Goal: Find contact information: Find contact information

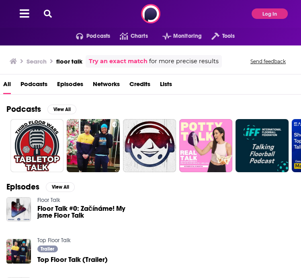
click at [45, 12] on icon at bounding box center [48, 14] width 8 height 8
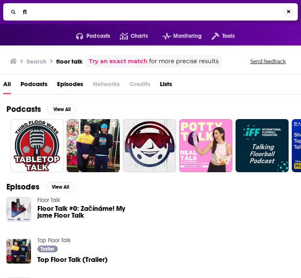
type input "f"
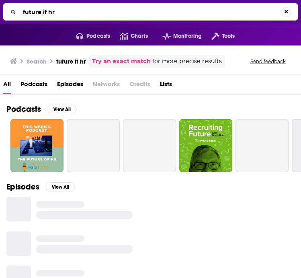
click at [45, 12] on input "future if hr" at bounding box center [151, 12] width 262 height 13
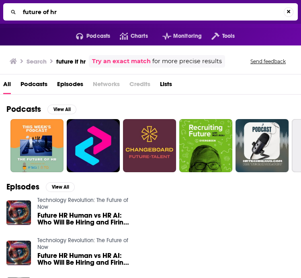
type input "future of hr"
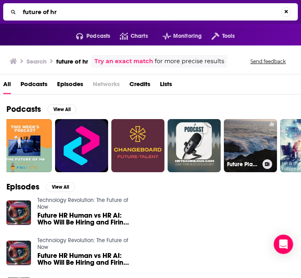
scroll to position [0, 11]
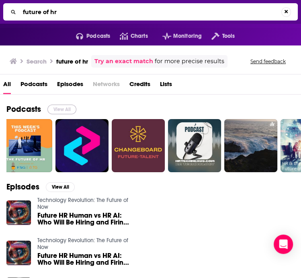
click at [63, 108] on button "View All" at bounding box center [61, 109] width 29 height 10
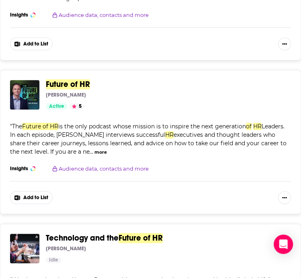
scroll to position [1887, 0]
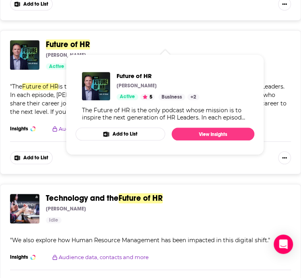
click at [68, 41] on span "Future of HR" at bounding box center [68, 44] width 44 height 10
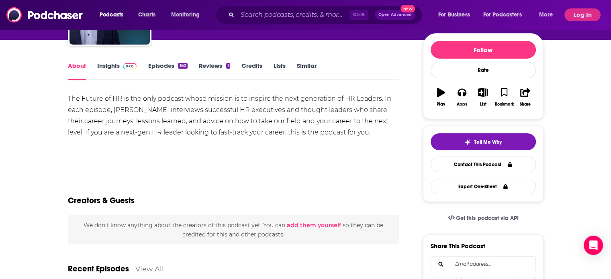
scroll to position [84, 0]
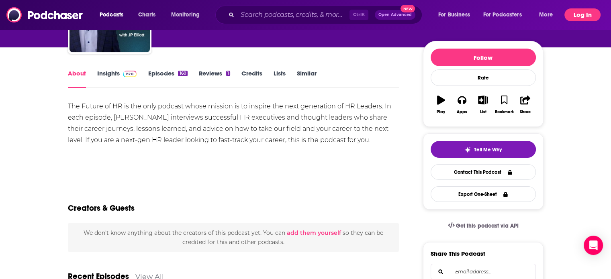
click at [301, 15] on button "Log In" at bounding box center [583, 14] width 36 height 13
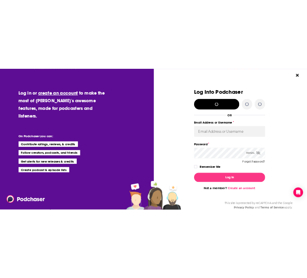
scroll to position [0, 0]
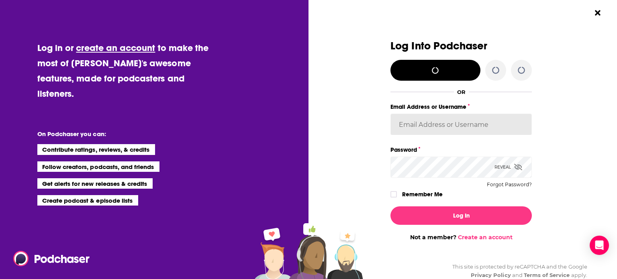
click at [301, 122] on input "Email Address or Username" at bounding box center [461, 125] width 141 height 22
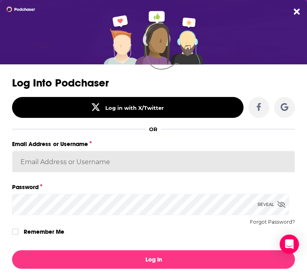
click at [90, 160] on div "Email Address or Username" at bounding box center [153, 160] width 283 height 43
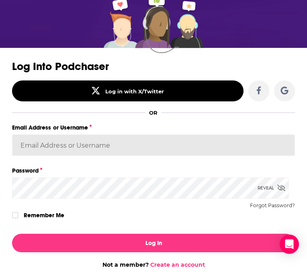
click at [144, 147] on input "Email Address or Username" at bounding box center [153, 145] width 283 height 22
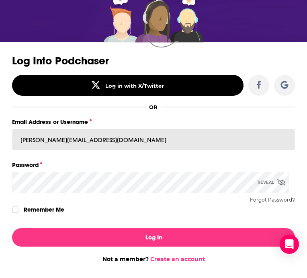
type input "[PERSON_NAME][EMAIL_ADDRESS][DOMAIN_NAME]"
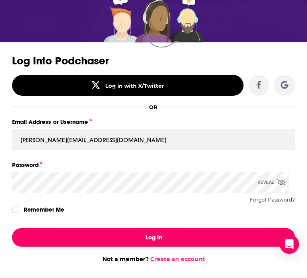
click at [133, 240] on button "Log In" at bounding box center [153, 237] width 283 height 18
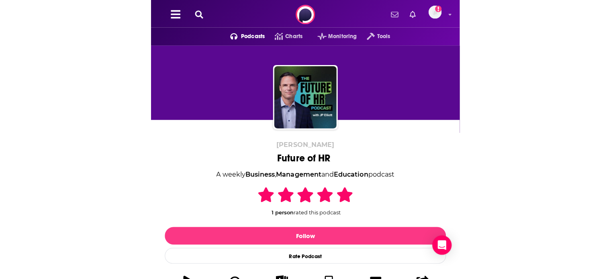
scroll to position [84, 0]
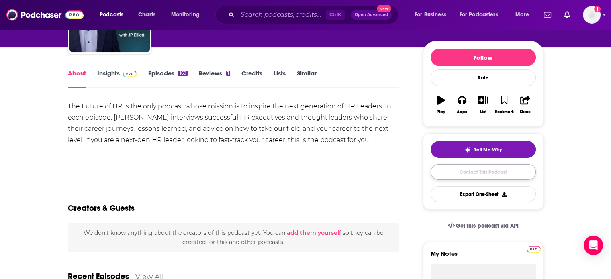
click at [301, 169] on link "Contact This Podcast" at bounding box center [483, 172] width 105 height 16
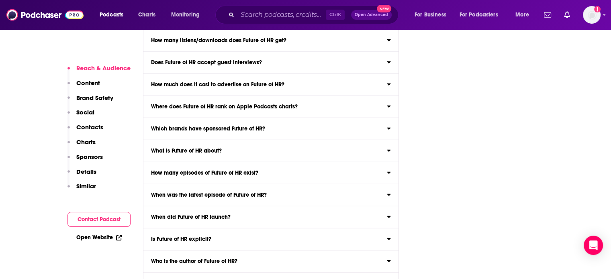
scroll to position [2765, 0]
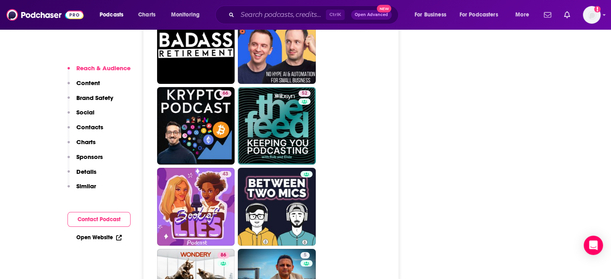
click at [104, 222] on button "Contact Podcast" at bounding box center [99, 219] width 63 height 15
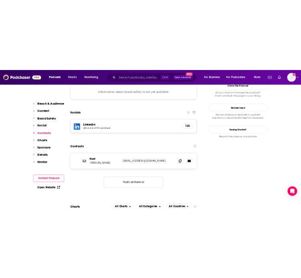
scroll to position [739, 0]
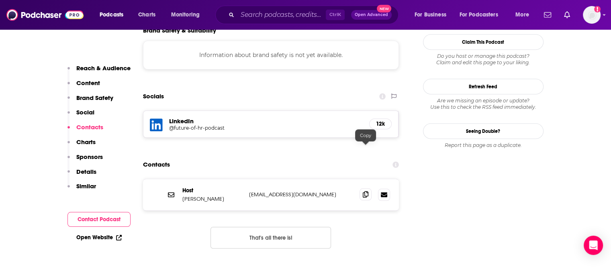
click at [301, 191] on icon at bounding box center [366, 194] width 6 height 6
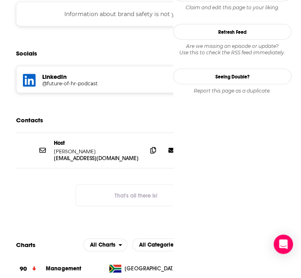
scroll to position [0, 0]
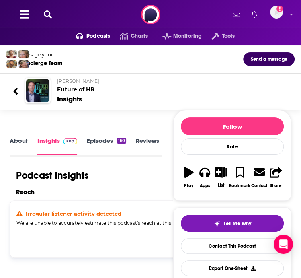
click at [50, 12] on icon at bounding box center [48, 14] width 8 height 8
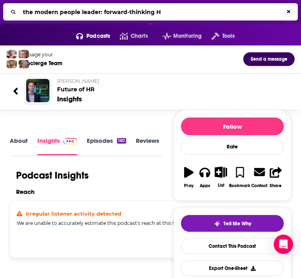
type input "the modern people leader: forward-thinking HR"
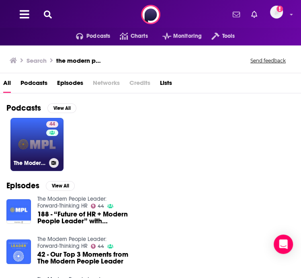
click at [27, 127] on link "44 The Modern People Leader: Forward-Thinking HR" at bounding box center [36, 144] width 53 height 53
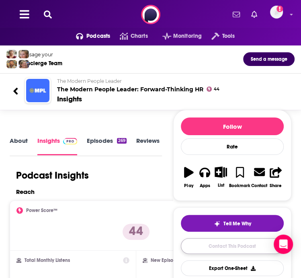
click at [220, 246] on link "Contact This Podcast" at bounding box center [232, 246] width 103 height 16
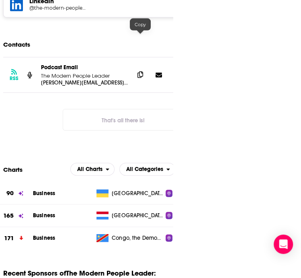
click at [142, 72] on icon at bounding box center [140, 75] width 6 height 6
